Goal: Task Accomplishment & Management: Complete application form

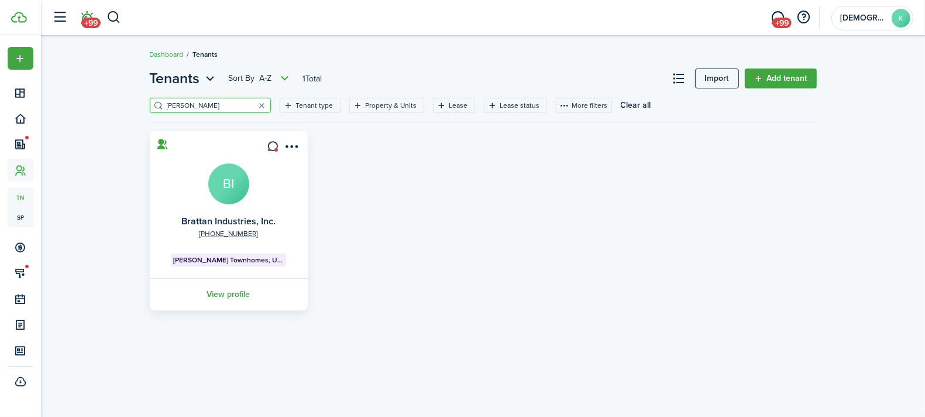
click at [85, 20] on span "+99" at bounding box center [90, 23] width 19 height 11
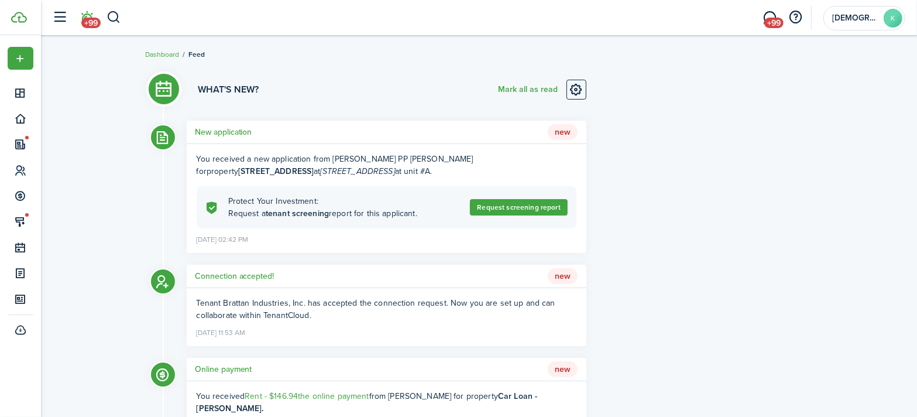
click at [232, 136] on h5 "New application" at bounding box center [223, 132] width 57 height 12
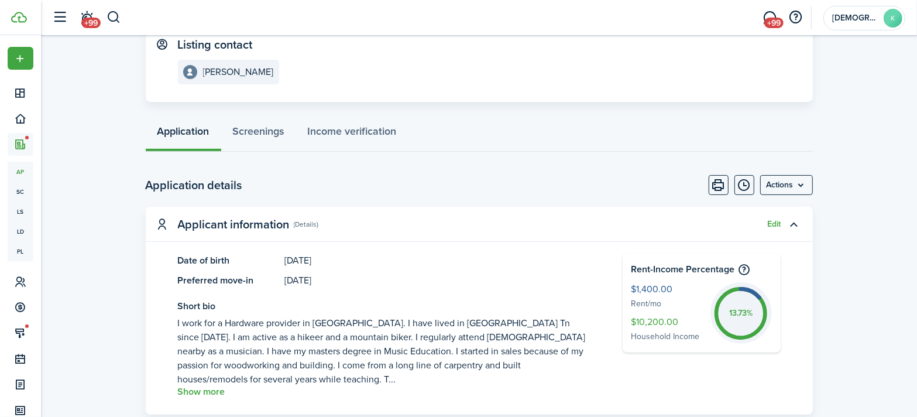
scroll to position [266, 0]
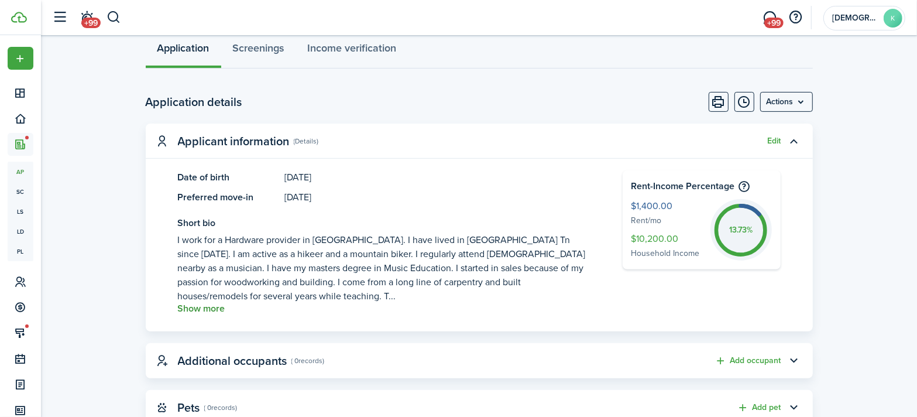
click at [198, 303] on button "Show more" at bounding box center [201, 308] width 47 height 11
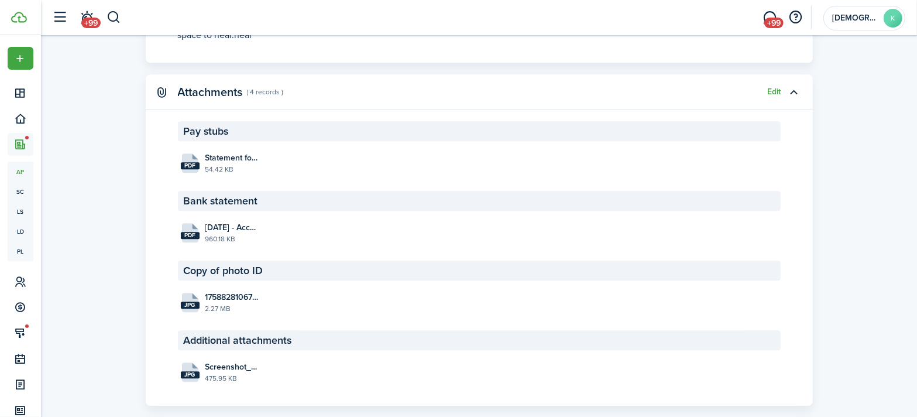
scroll to position [2554, 0]
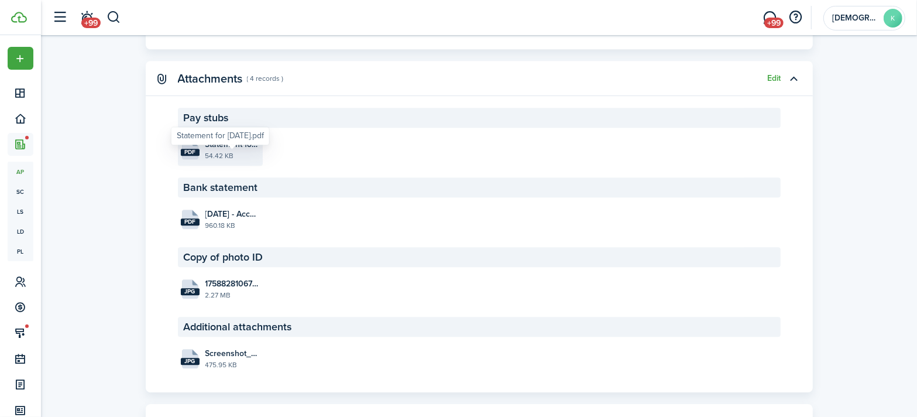
click at [213, 150] on span "Statement for [DATE].pdf" at bounding box center [232, 144] width 54 height 12
click at [219, 231] on file-size "960.18 KB" at bounding box center [232, 225] width 54 height 11
click at [230, 300] on file-size "2.27 MB" at bounding box center [232, 295] width 54 height 11
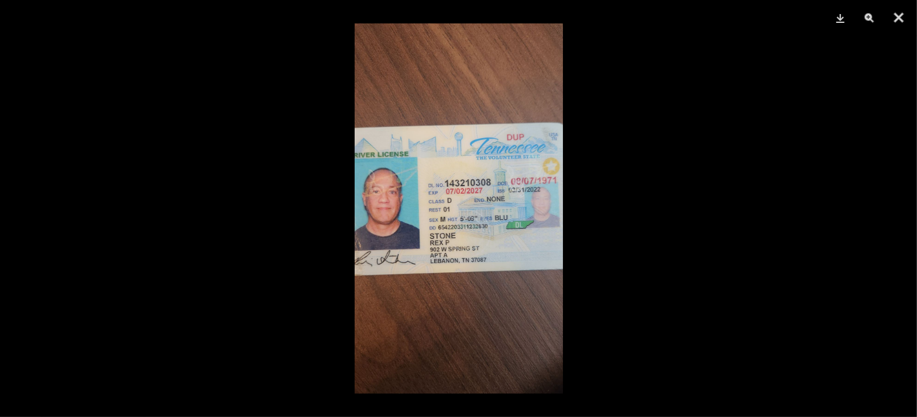
click at [154, 208] on div at bounding box center [458, 208] width 917 height 417
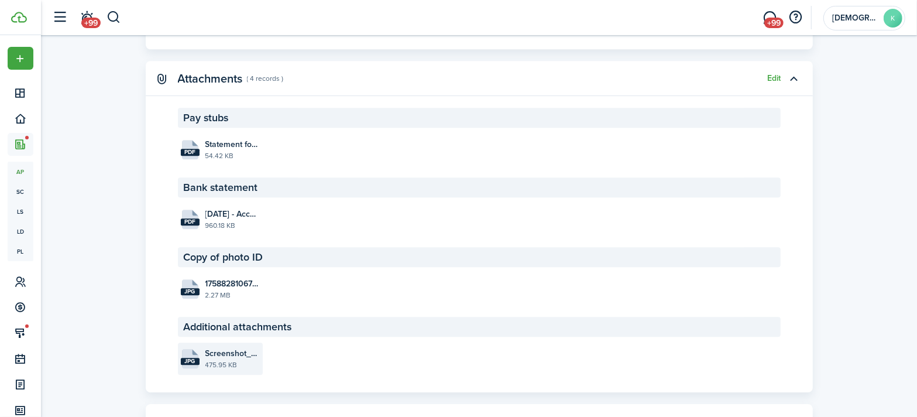
click at [221, 370] on file-size "475.95 KB" at bounding box center [232, 364] width 54 height 11
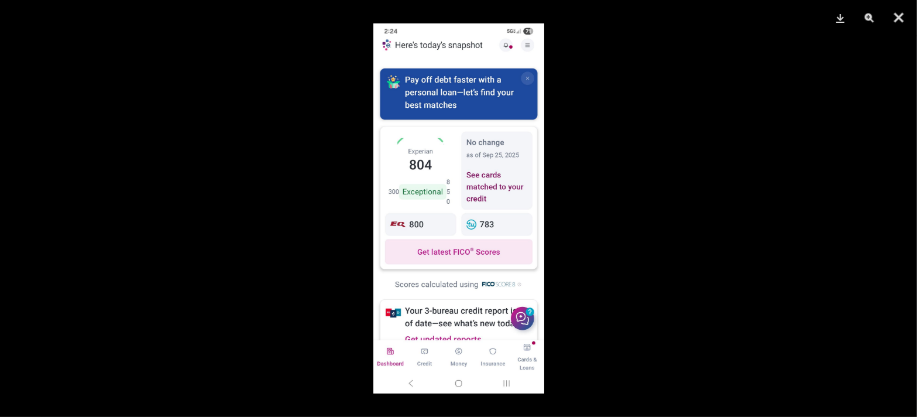
click at [288, 201] on div at bounding box center [458, 208] width 917 height 417
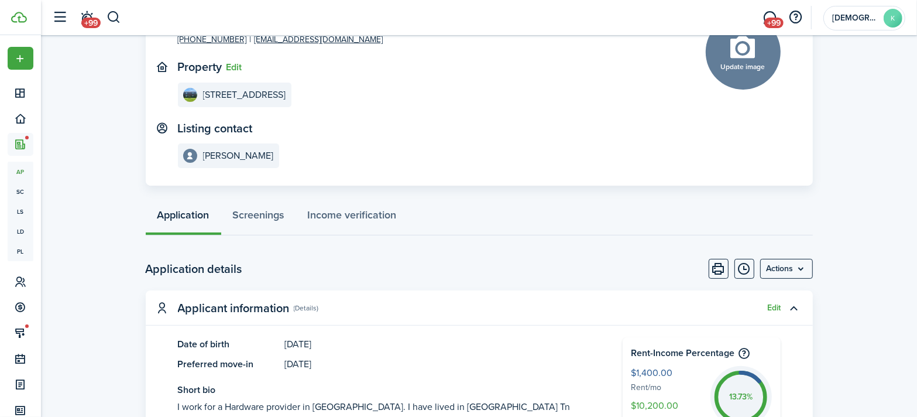
scroll to position [159, 0]
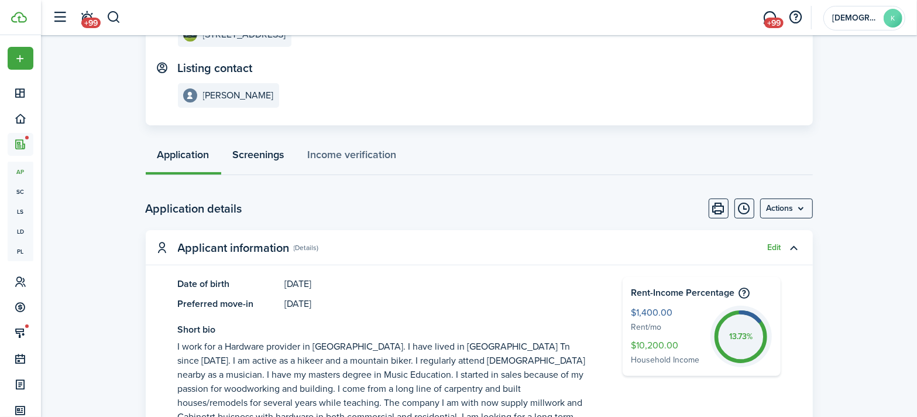
click at [249, 164] on link "Screenings" at bounding box center [258, 157] width 75 height 35
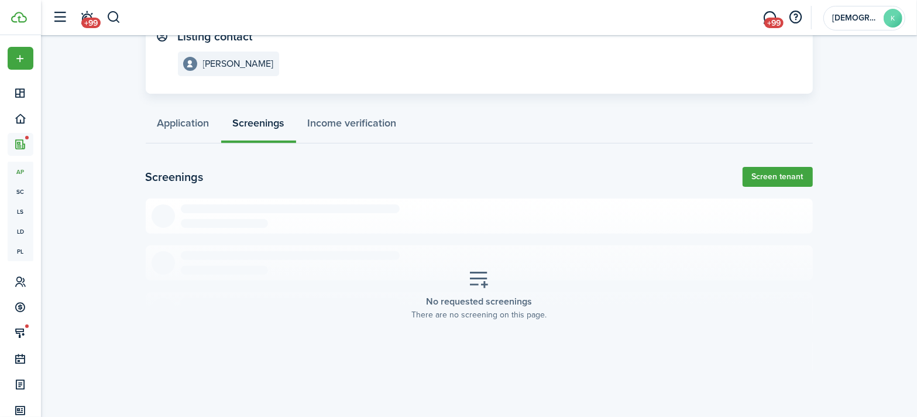
scroll to position [191, 0]
click at [775, 169] on link "Screen tenant" at bounding box center [778, 176] width 70 height 20
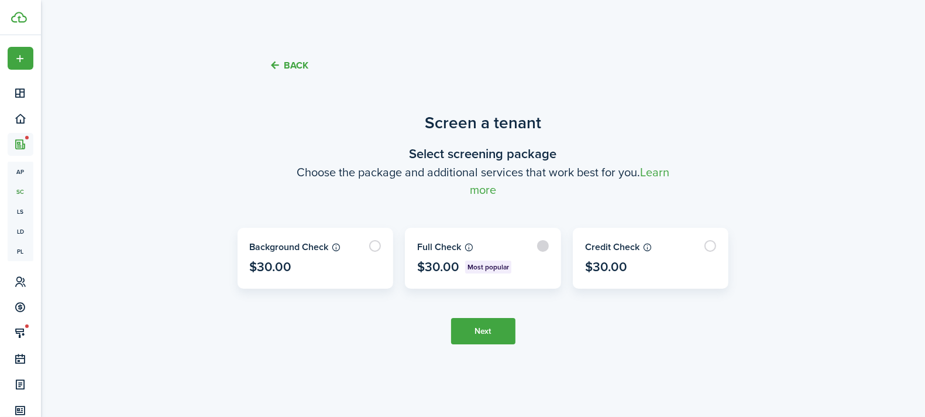
click at [481, 242] on label at bounding box center [483, 258] width 155 height 60
radio input "true"
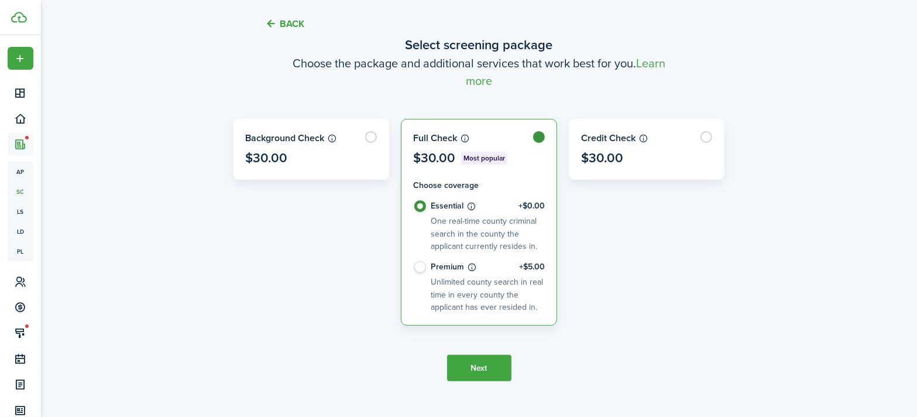
scroll to position [106, 0]
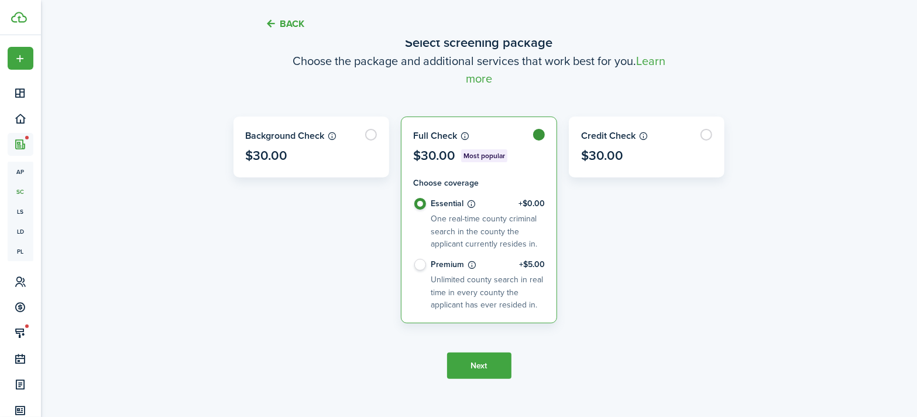
click at [467, 293] on control-radio-card-description "Unlimited county search in real time in every county the applicant has ever res…" at bounding box center [487, 291] width 112 height 37
radio input "false"
radio input "true"
click at [487, 364] on button "Next" at bounding box center [479, 365] width 64 height 26
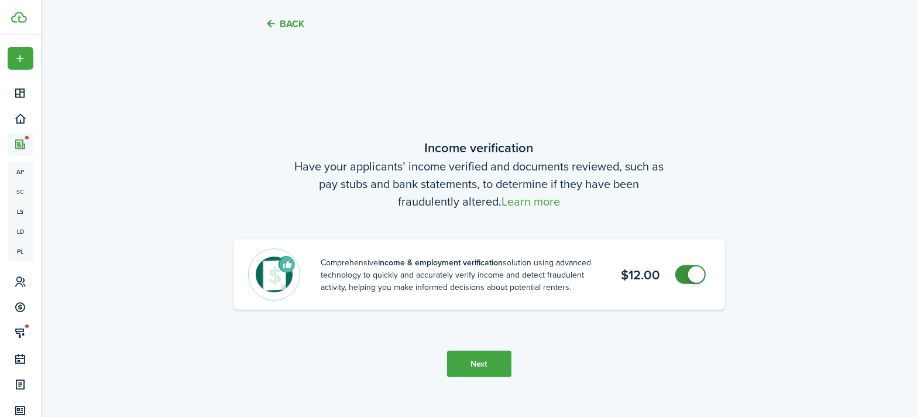
scroll to position [460, 0]
checkbox input "false"
click at [686, 270] on span at bounding box center [691, 273] width 12 height 19
click at [493, 354] on button "Next" at bounding box center [479, 362] width 64 height 26
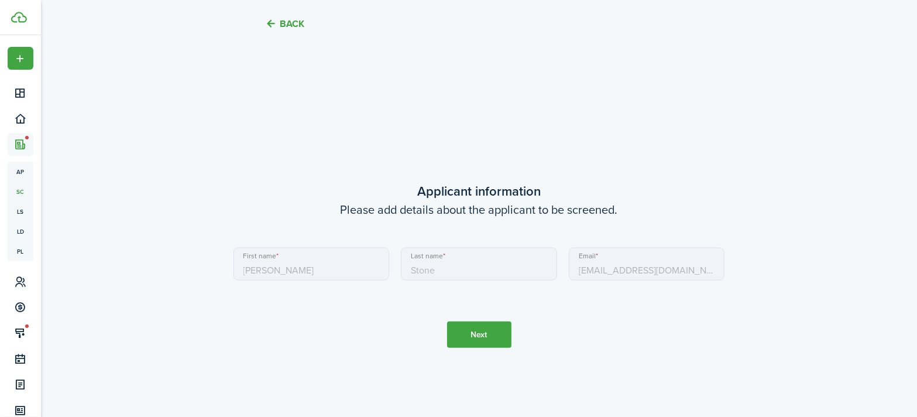
scroll to position [877, 0]
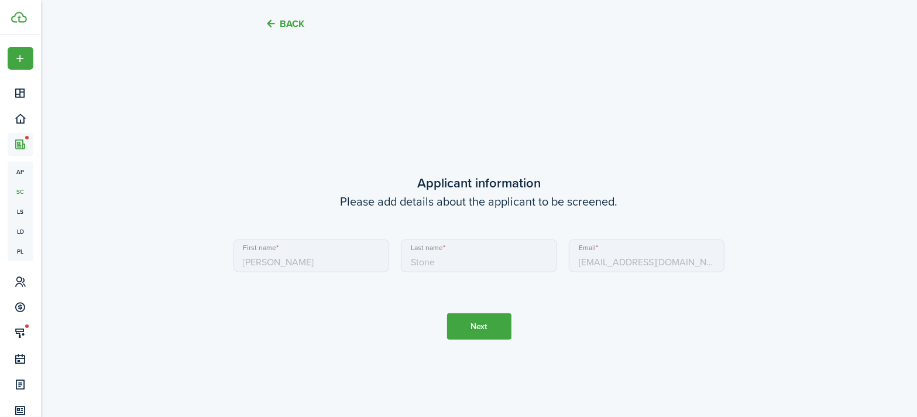
click at [481, 328] on button "Next" at bounding box center [479, 326] width 64 height 26
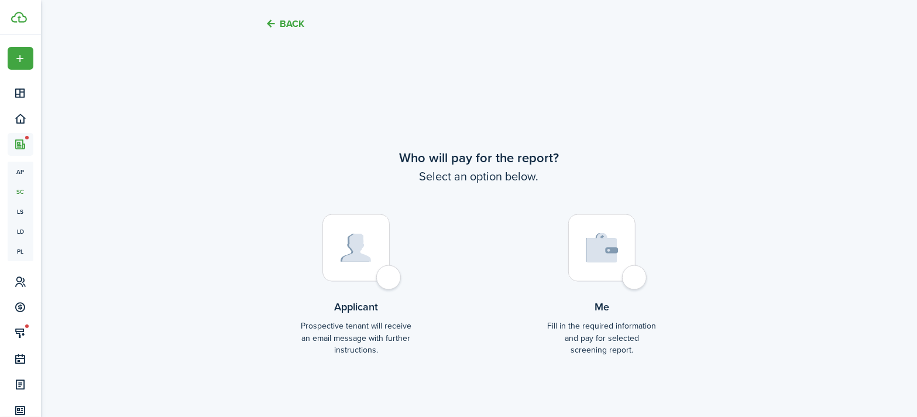
click at [389, 273] on div at bounding box center [356, 247] width 67 height 67
radio input "true"
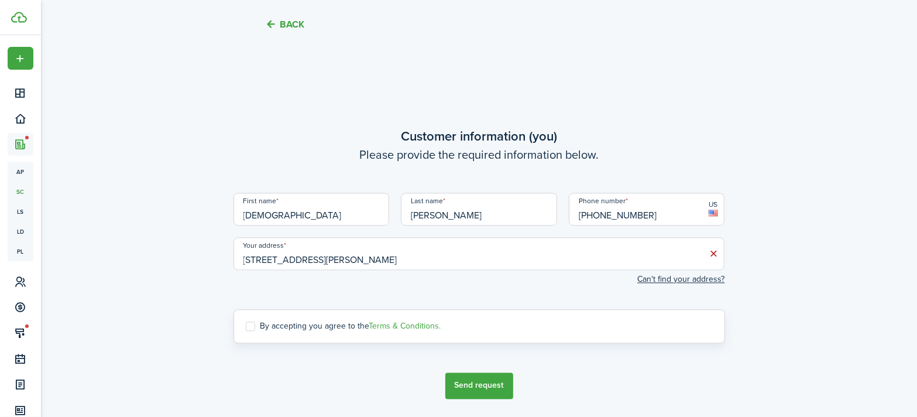
scroll to position [1711, 0]
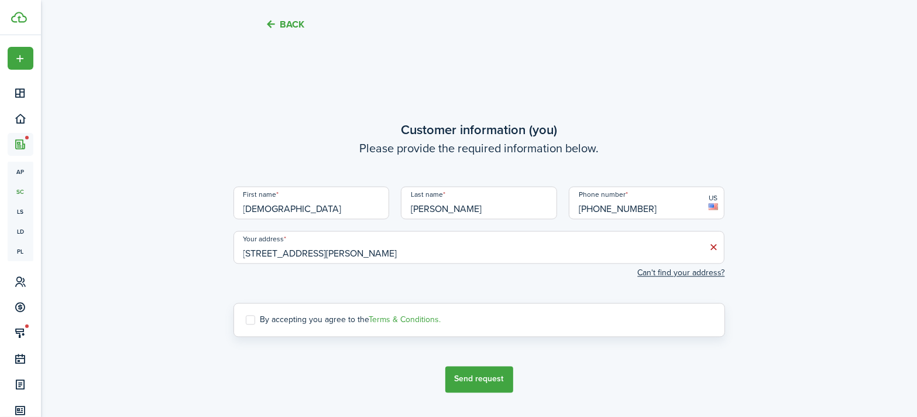
click at [313, 321] on label "By accepting you agree to the Terms & Conditions." at bounding box center [343, 319] width 195 height 9
click at [246, 320] on input "By accepting you agree to the Terms & Conditions." at bounding box center [245, 319] width 1 height 1
checkbox input "true"
click at [459, 372] on button "Send request" at bounding box center [479, 379] width 68 height 26
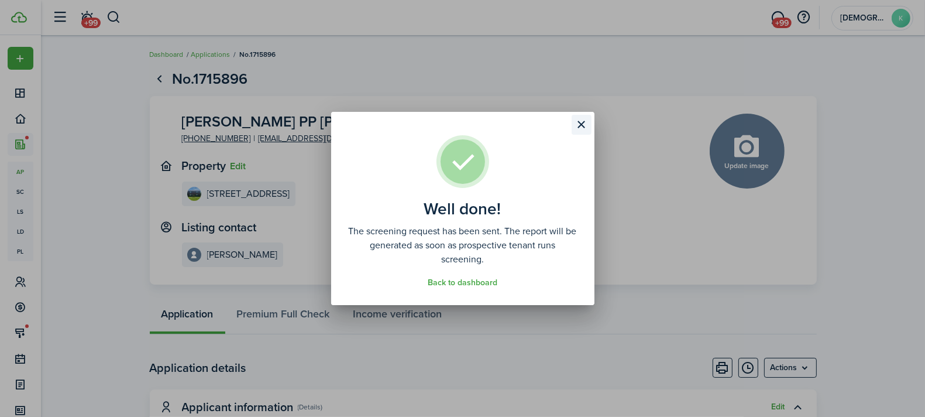
click at [578, 126] on button "Close modal" at bounding box center [582, 125] width 20 height 20
